Goal: Task Accomplishment & Management: Use online tool/utility

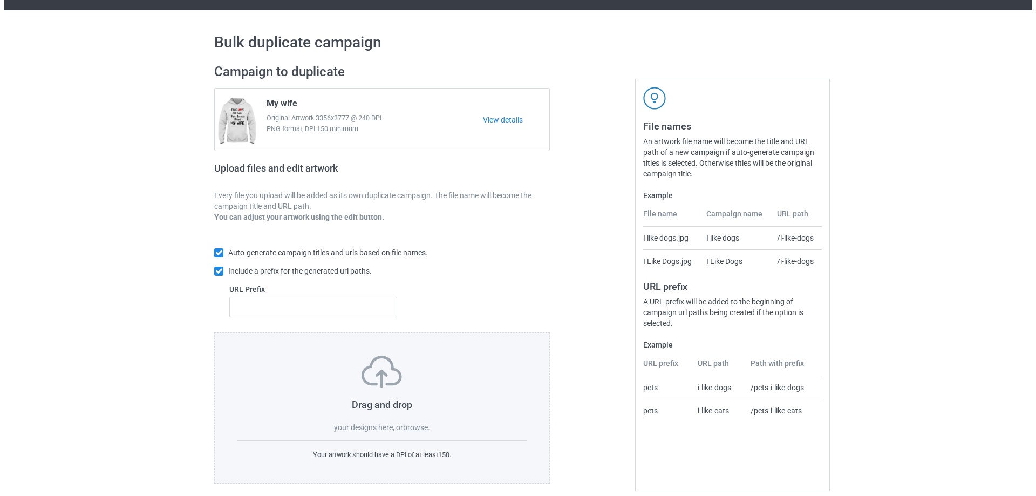
scroll to position [30, 0]
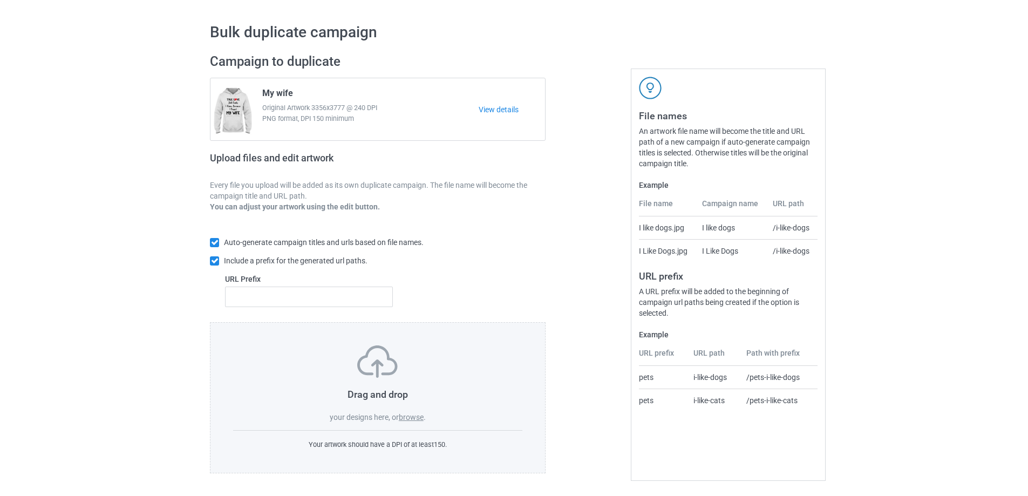
click at [415, 414] on label "browse" at bounding box center [411, 417] width 25 height 9
click at [0, 0] on input "browse" at bounding box center [0, 0] width 0 height 0
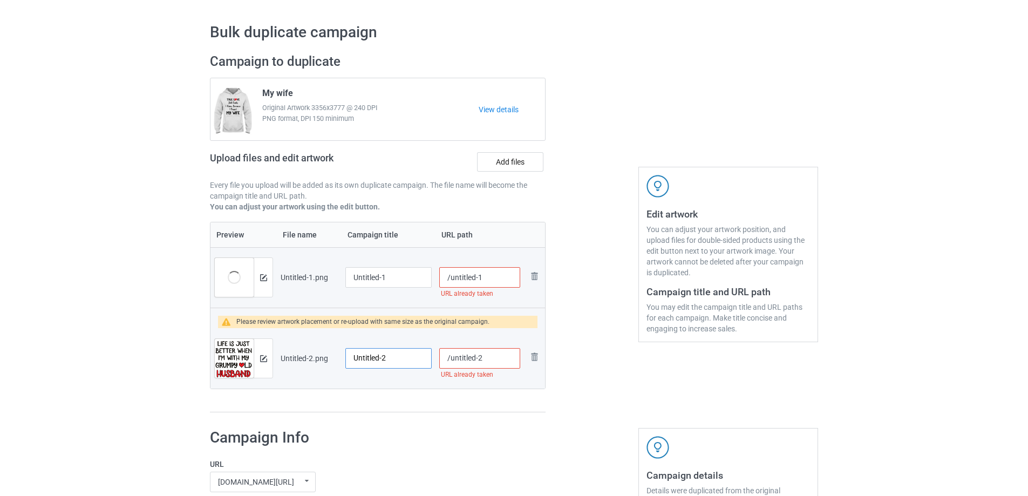
drag, startPoint x: 396, startPoint y: 354, endPoint x: 366, endPoint y: 347, distance: 31.0
click at [366, 348] on input "Untitled-2" at bounding box center [388, 358] width 86 height 20
drag, startPoint x: 408, startPoint y: 273, endPoint x: 332, endPoint y: 268, distance: 76.3
click at [332, 268] on tr "Preview and edit artwork Untitled-1.png Untitled-1 /untitled-1 URL already take…" at bounding box center [377, 277] width 334 height 60
type input "A"
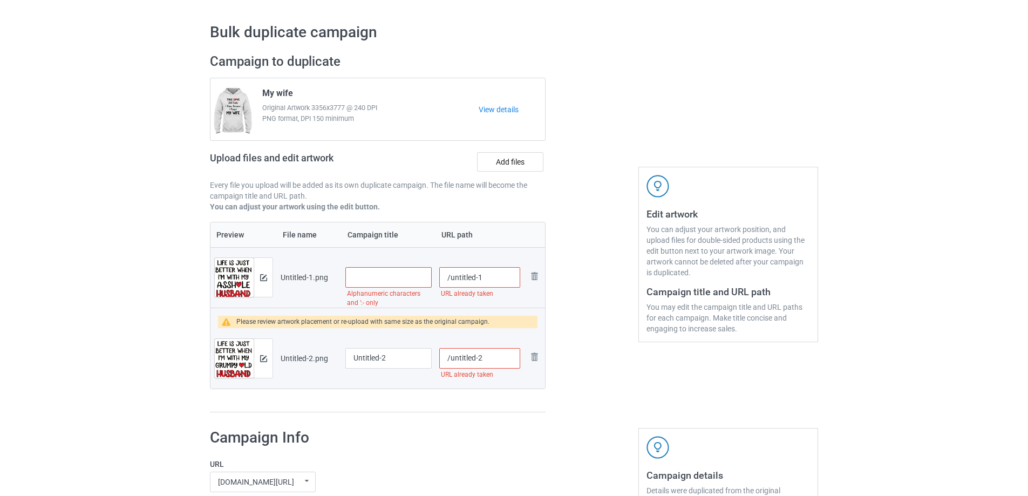
type input "A"
type input "Á"
type input "AS husband"
drag, startPoint x: 417, startPoint y: 352, endPoint x: 310, endPoint y: 355, distance: 106.9
click at [310, 355] on tr "Preview and edit artwork Untitled-2.png Untitled-2 /untitled-2 URL already take…" at bounding box center [377, 358] width 334 height 60
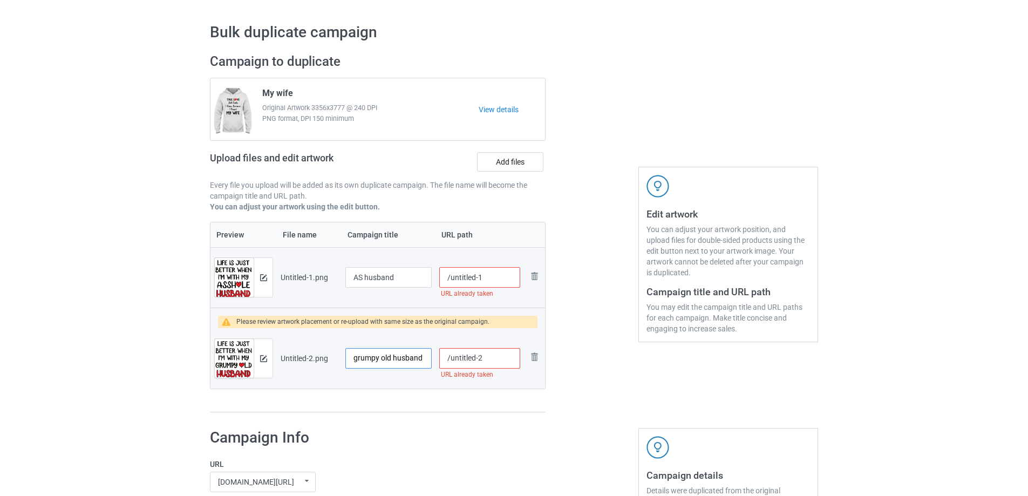
type input "grumpy old husband"
drag, startPoint x: 511, startPoint y: 275, endPoint x: 475, endPoint y: 289, distance: 38.3
click at [453, 283] on input "/untitled-1" at bounding box center [479, 277] width 81 height 20
type input "/as-hus"
drag, startPoint x: 497, startPoint y: 357, endPoint x: 449, endPoint y: 359, distance: 47.5
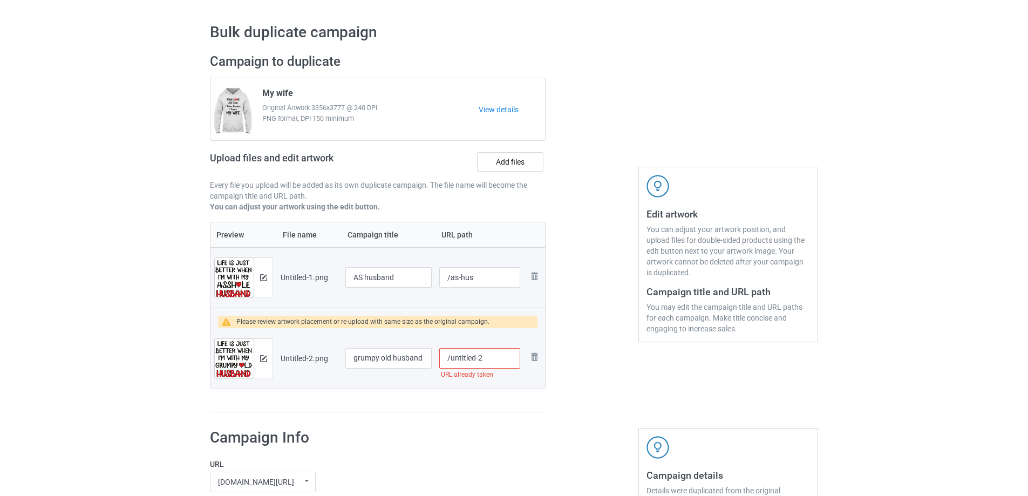
click at [449, 359] on input "/untitled-2" at bounding box center [479, 358] width 81 height 20
type input "/gru-hus"
click at [265, 279] on img at bounding box center [263, 277] width 7 height 7
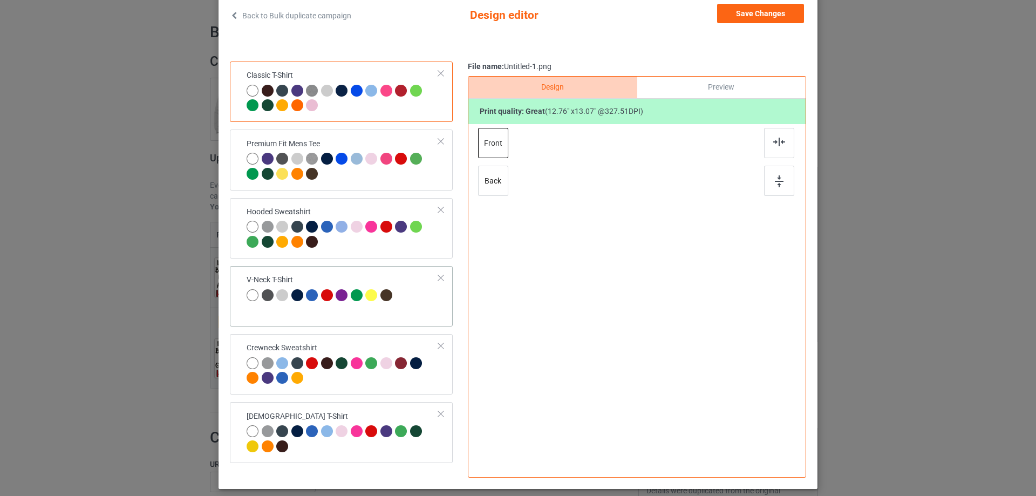
scroll to position [121, 0]
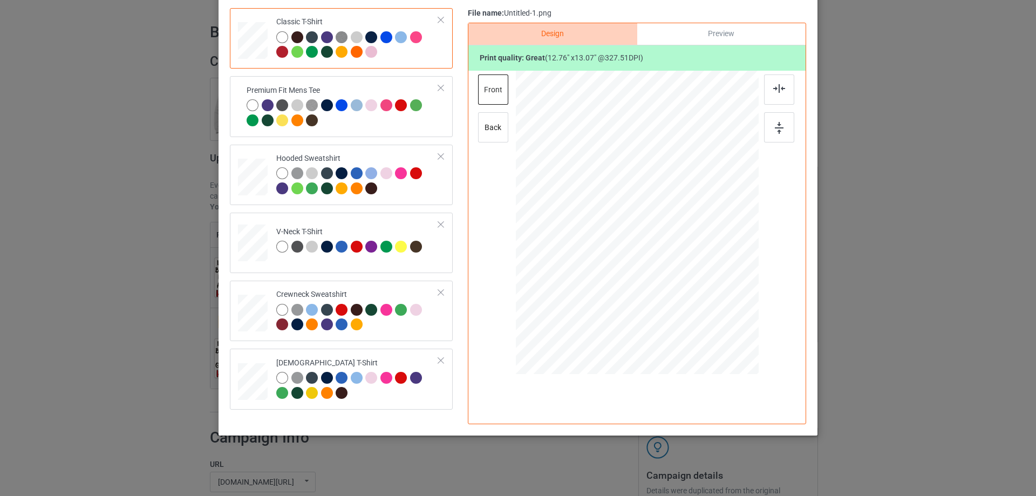
click at [134, 223] on div "Back to Bulk duplicate campaign Design editor Save Changes Classic T-Shirt Prem…" at bounding box center [518, 248] width 1036 height 496
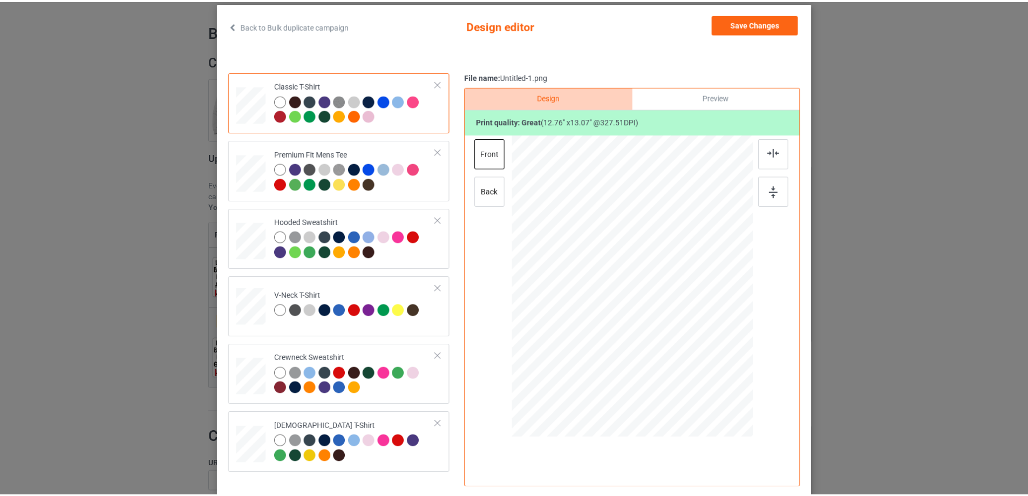
scroll to position [0, 0]
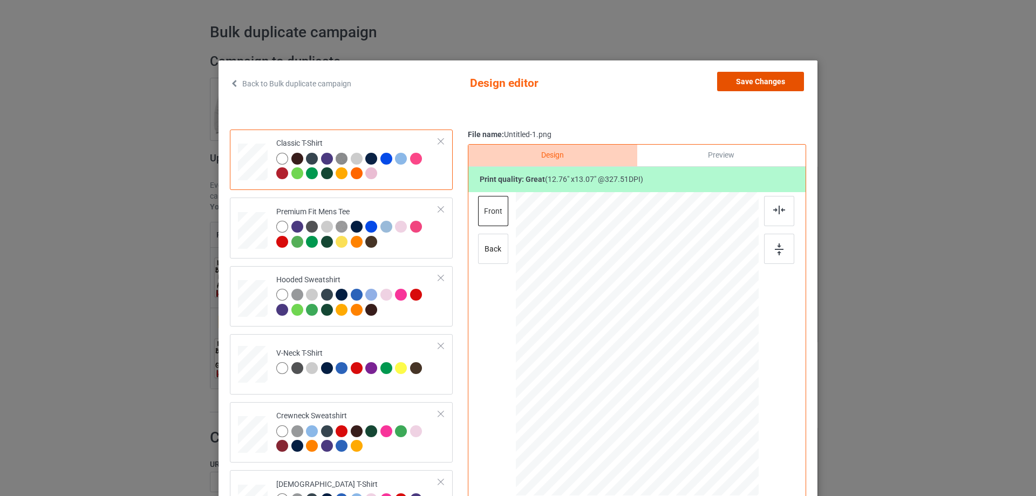
click at [779, 85] on button "Save Changes" at bounding box center [760, 81] width 87 height 19
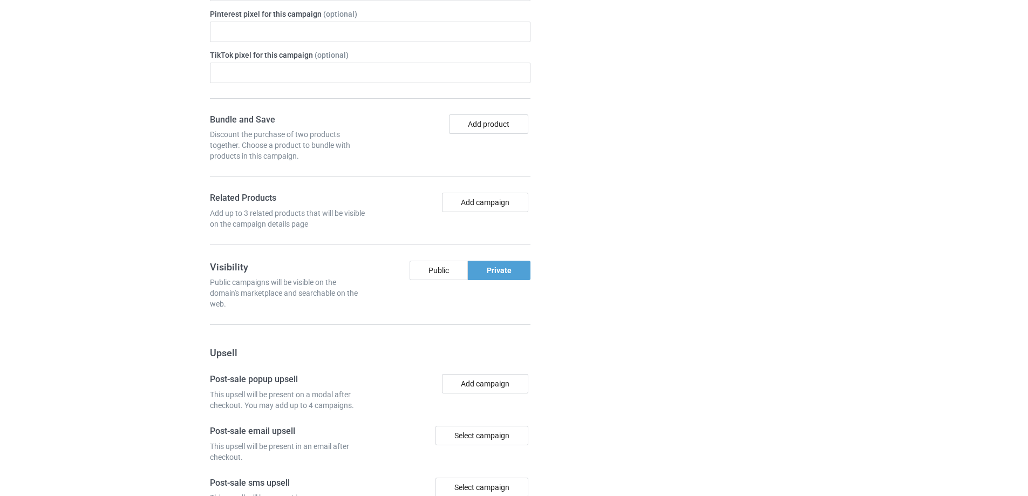
scroll to position [947, 0]
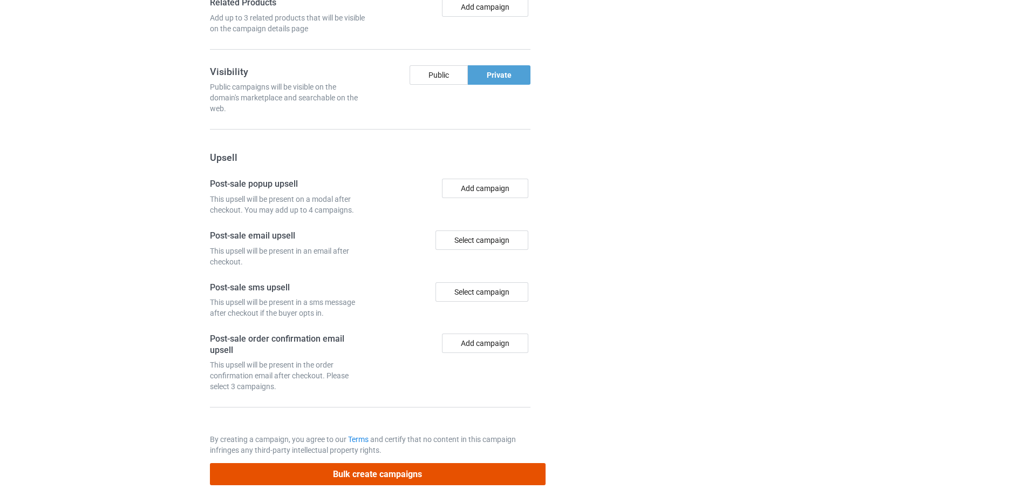
click at [411, 473] on button "Bulk create campaigns" at bounding box center [378, 474] width 336 height 22
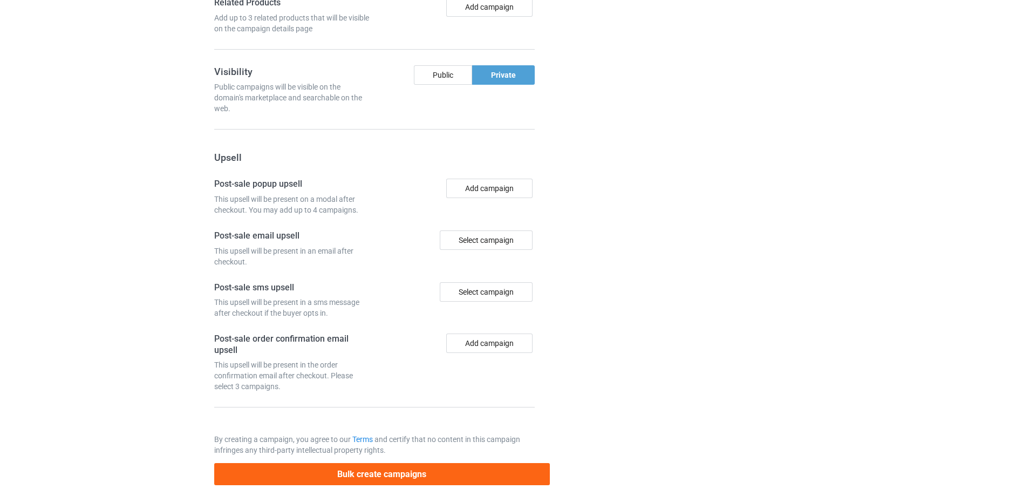
scroll to position [0, 0]
